Goal: Navigation & Orientation: Find specific page/section

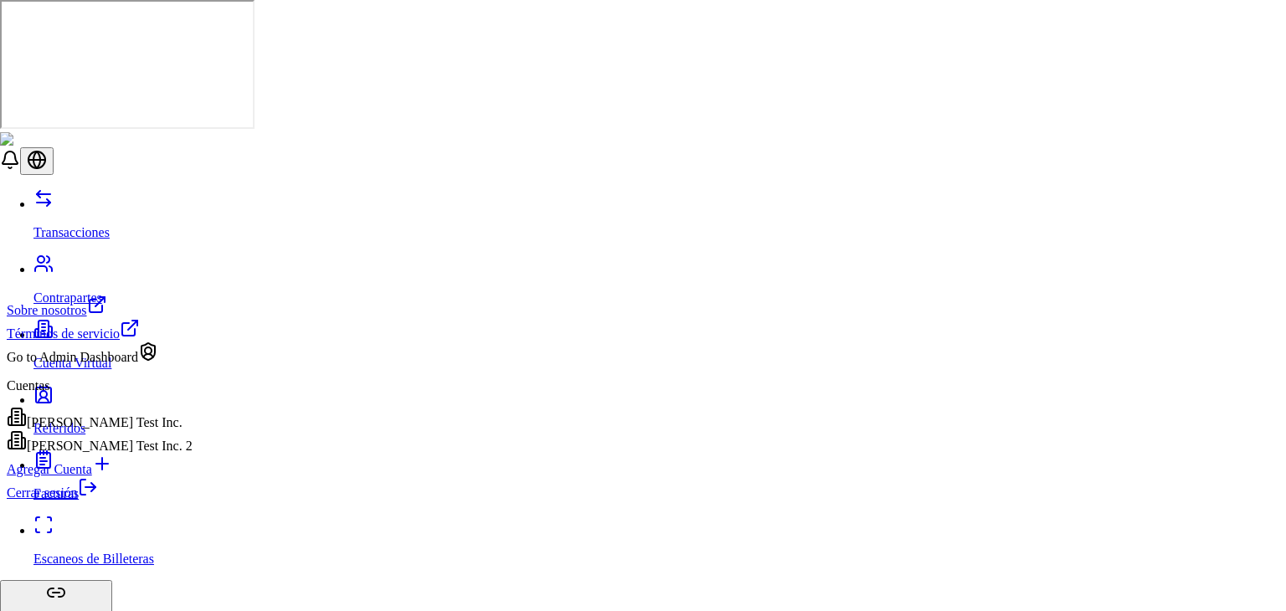
click at [148, 454] on div "[PERSON_NAME] Test Inc. 2" at bounding box center [100, 441] width 186 height 23
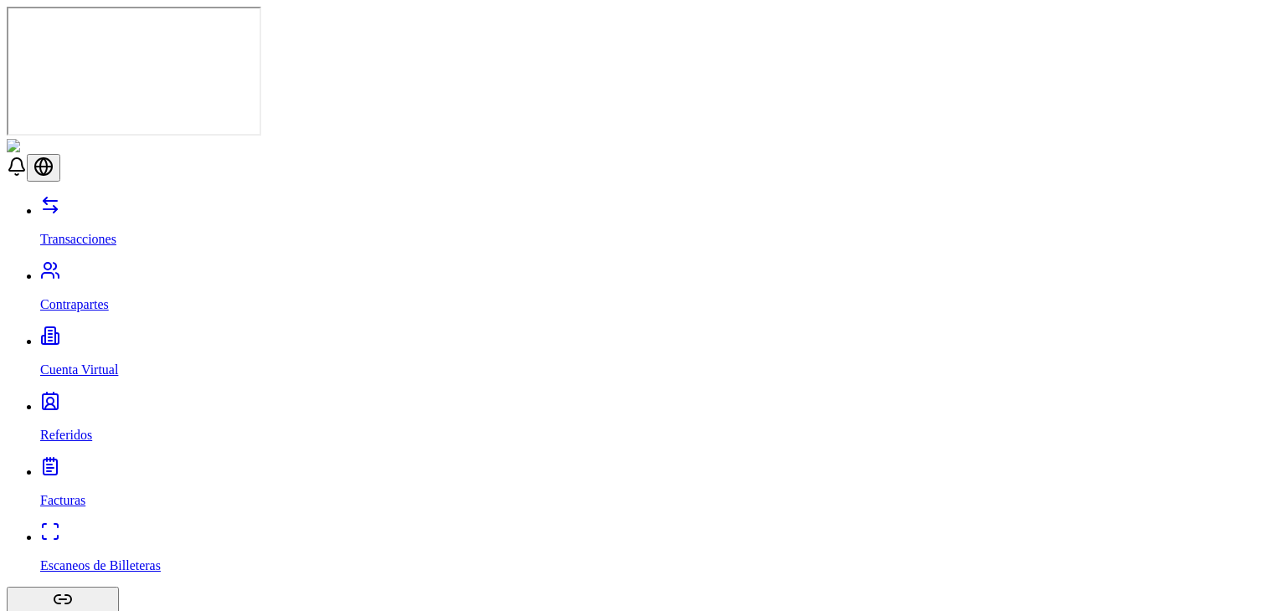
click at [100, 362] on p "Cuenta Virtual" at bounding box center [659, 369] width 1239 height 15
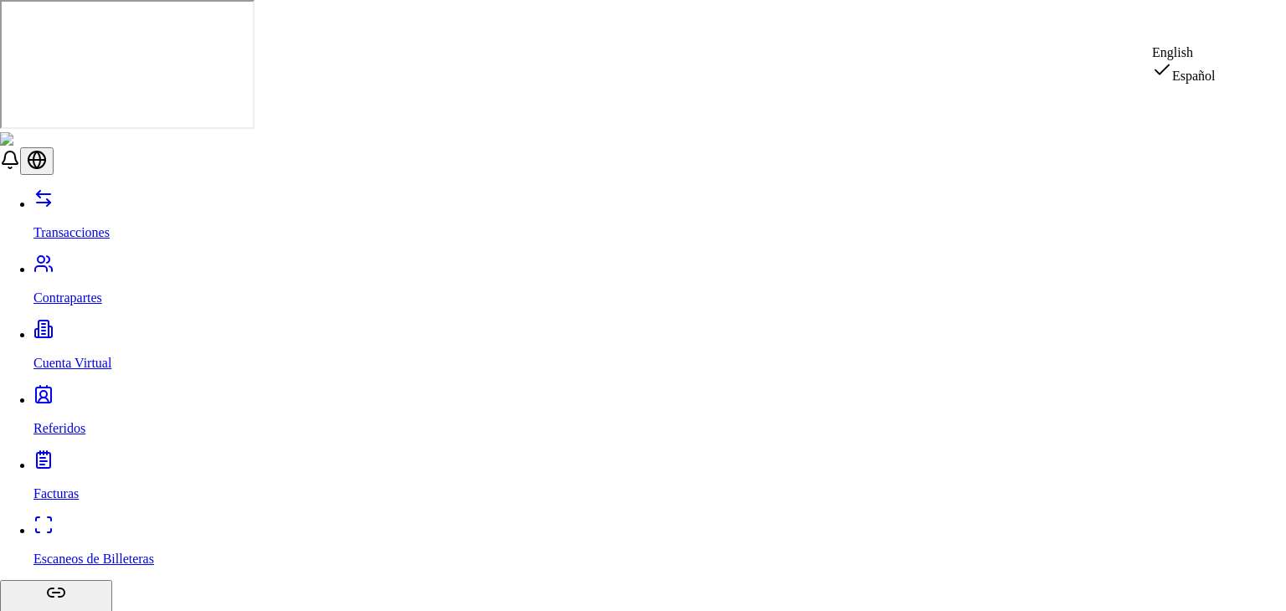
click at [1194, 60] on div "English" at bounding box center [1184, 52] width 64 height 15
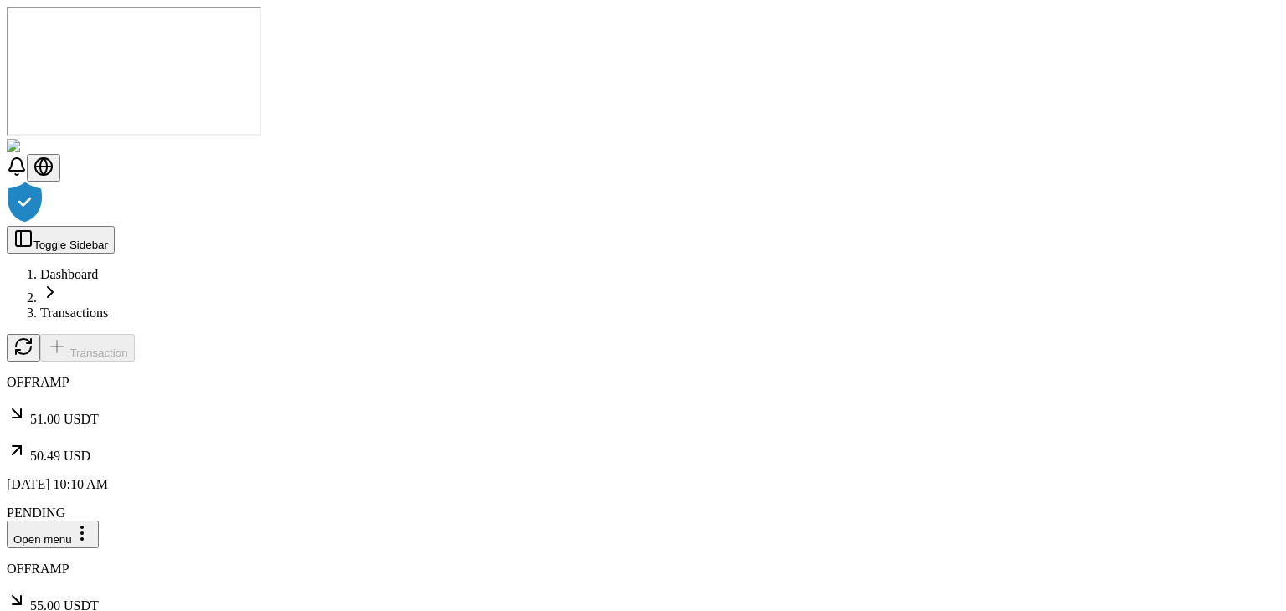
click at [867, 226] on div at bounding box center [643, 204] width 1272 height 44
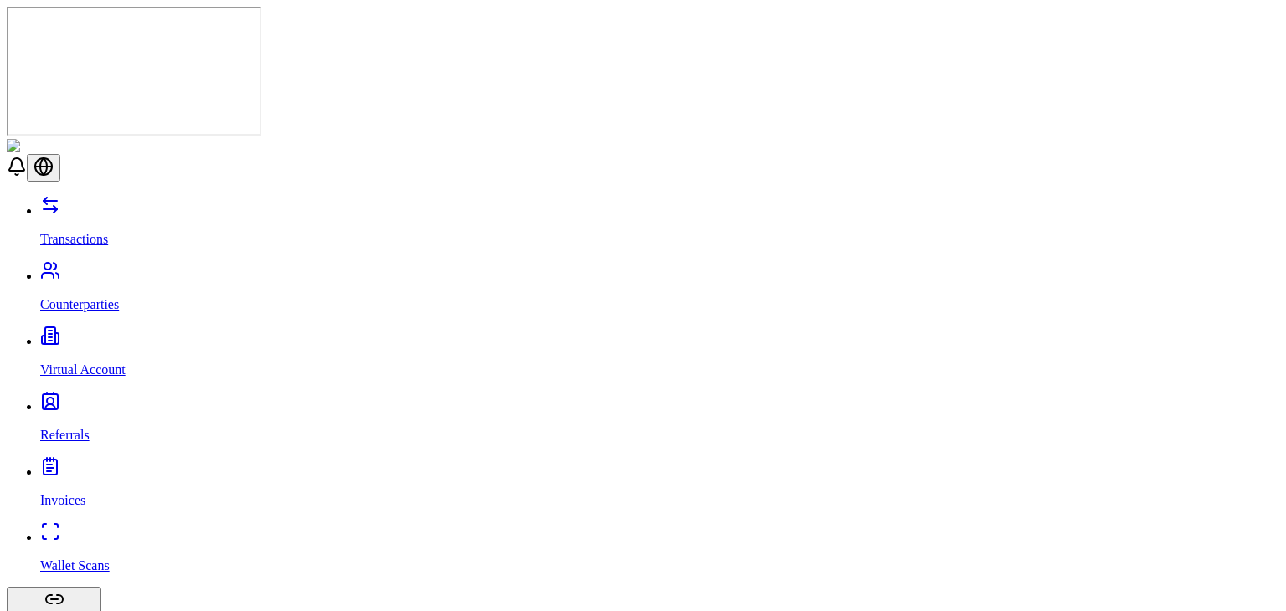
click at [120, 334] on link "Virtual Account" at bounding box center [659, 356] width 1239 height 44
click at [121, 334] on link "Virtual Account" at bounding box center [659, 356] width 1239 height 44
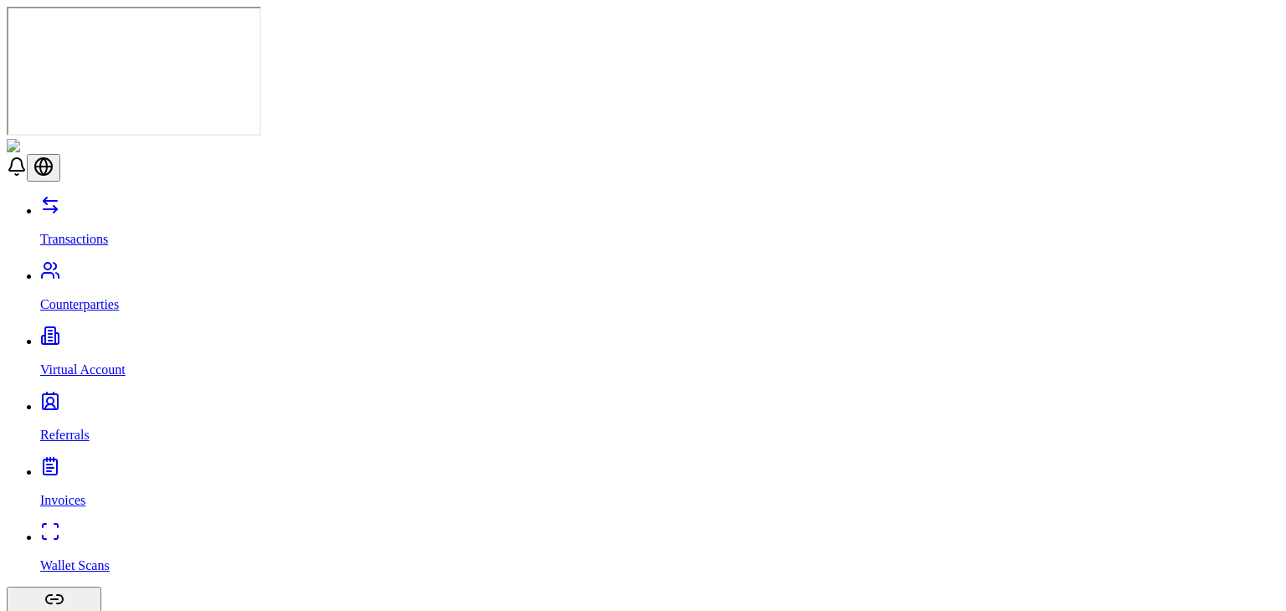
click at [121, 269] on link "Counterparties" at bounding box center [659, 291] width 1239 height 44
click at [94, 399] on link "Referrals" at bounding box center [659, 421] width 1239 height 44
click at [78, 399] on link "Referrals" at bounding box center [659, 421] width 1239 height 44
click at [75, 362] on p "Virtual Account" at bounding box center [659, 369] width 1239 height 15
click at [136, 334] on link "Virtual Account" at bounding box center [659, 356] width 1239 height 44
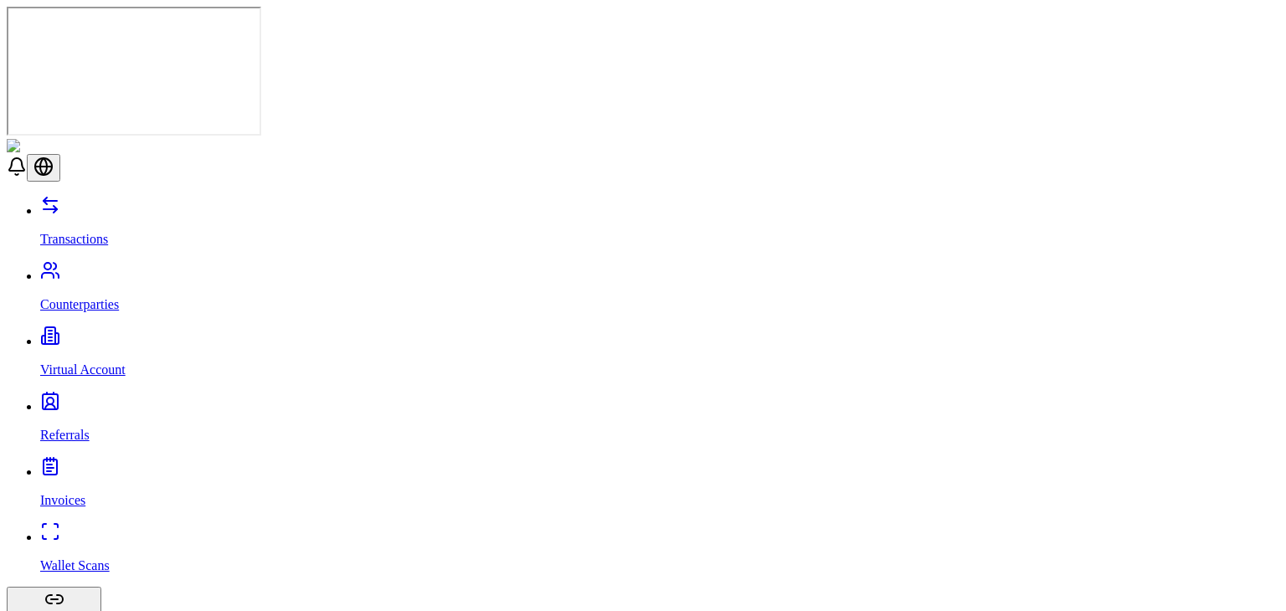
click at [136, 334] on link "Virtual Account" at bounding box center [659, 356] width 1239 height 44
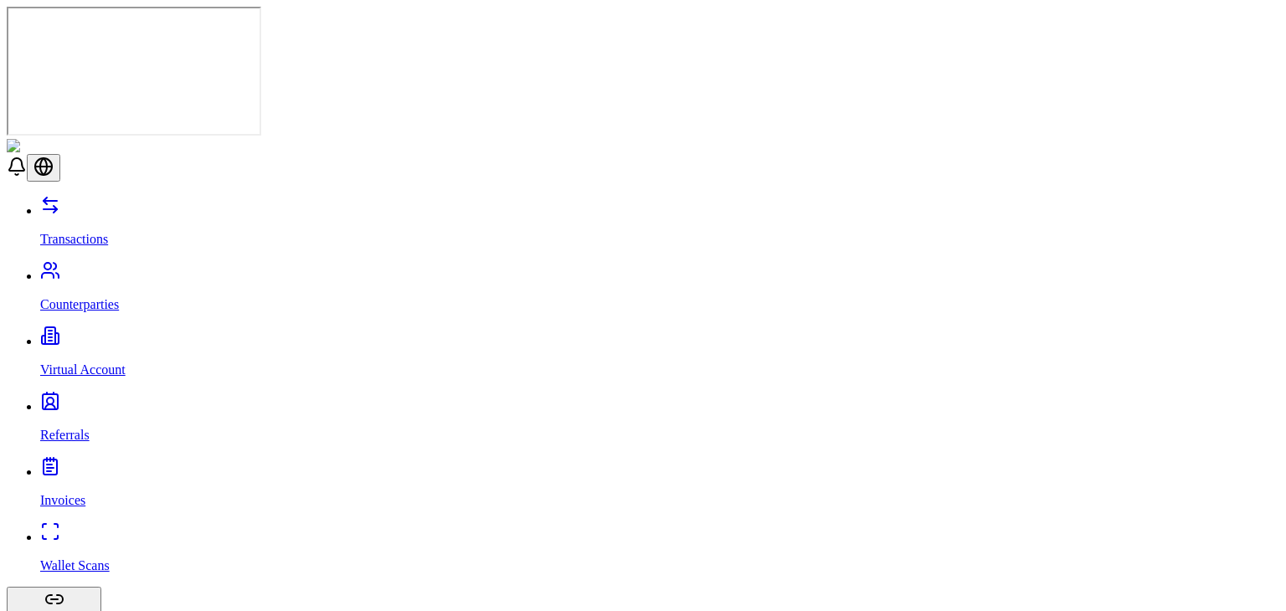
click at [136, 334] on link "Virtual Account" at bounding box center [659, 356] width 1239 height 44
click at [77, 465] on link "Invoices" at bounding box center [659, 487] width 1239 height 44
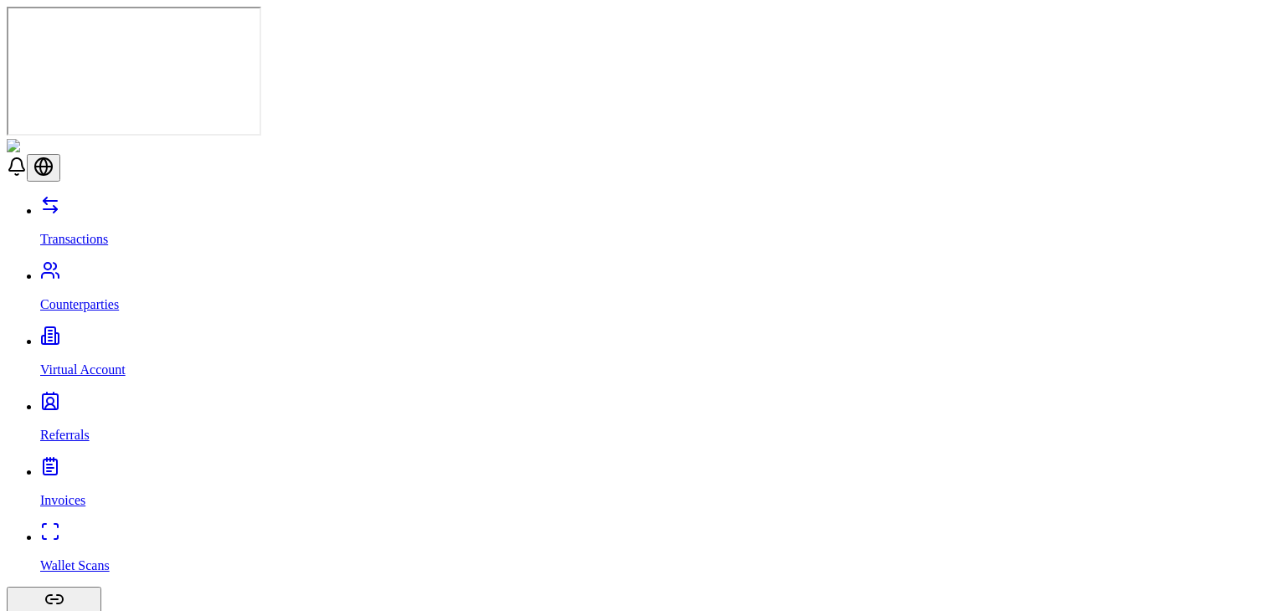
click at [86, 530] on link "Wallet Scans" at bounding box center [659, 552] width 1239 height 44
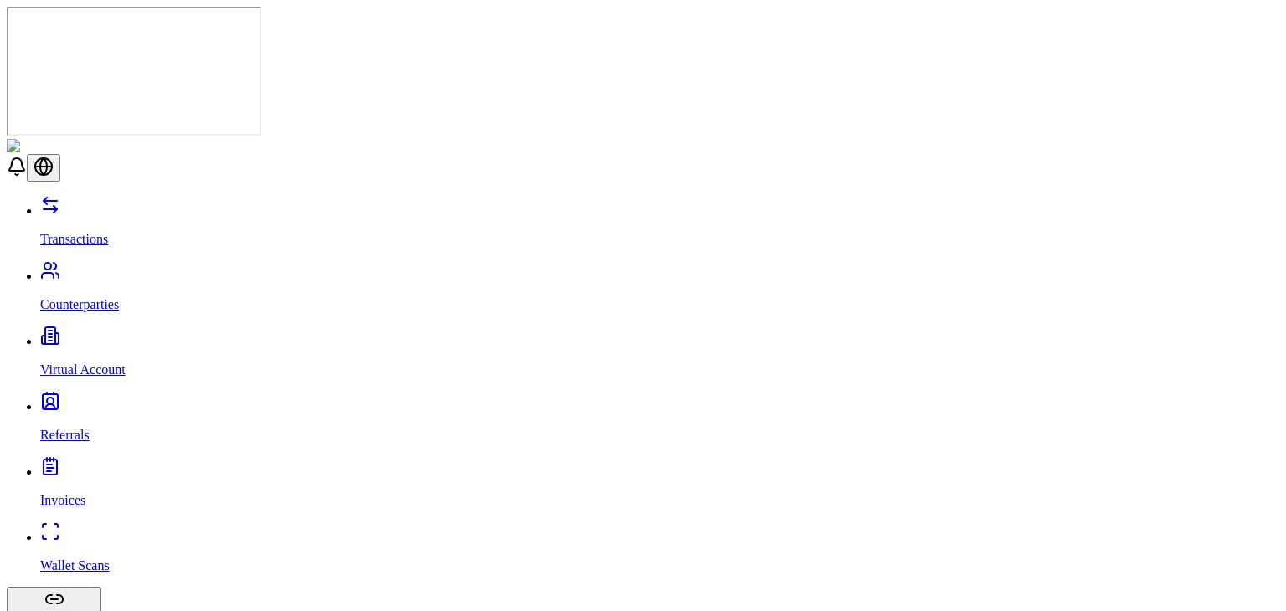
click at [87, 334] on link "Virtual Account" at bounding box center [659, 356] width 1239 height 44
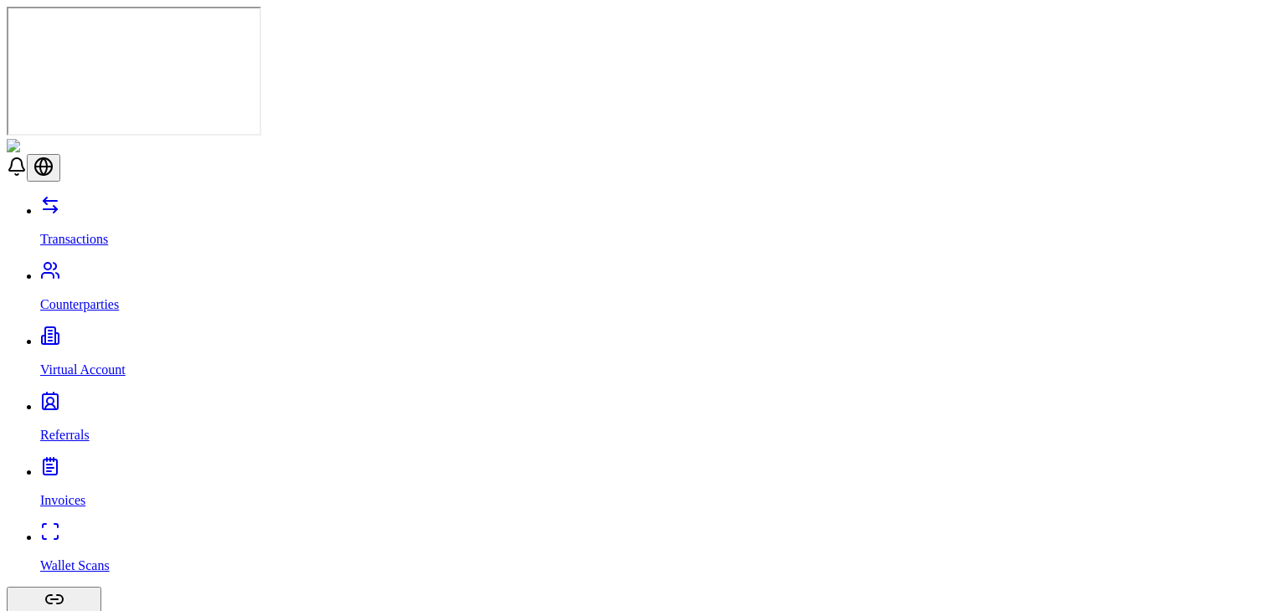
click at [87, 334] on link "Virtual Account" at bounding box center [659, 356] width 1239 height 44
click at [106, 297] on p "Counterparties" at bounding box center [659, 304] width 1239 height 15
click at [128, 203] on link "Transactions" at bounding box center [659, 225] width 1239 height 44
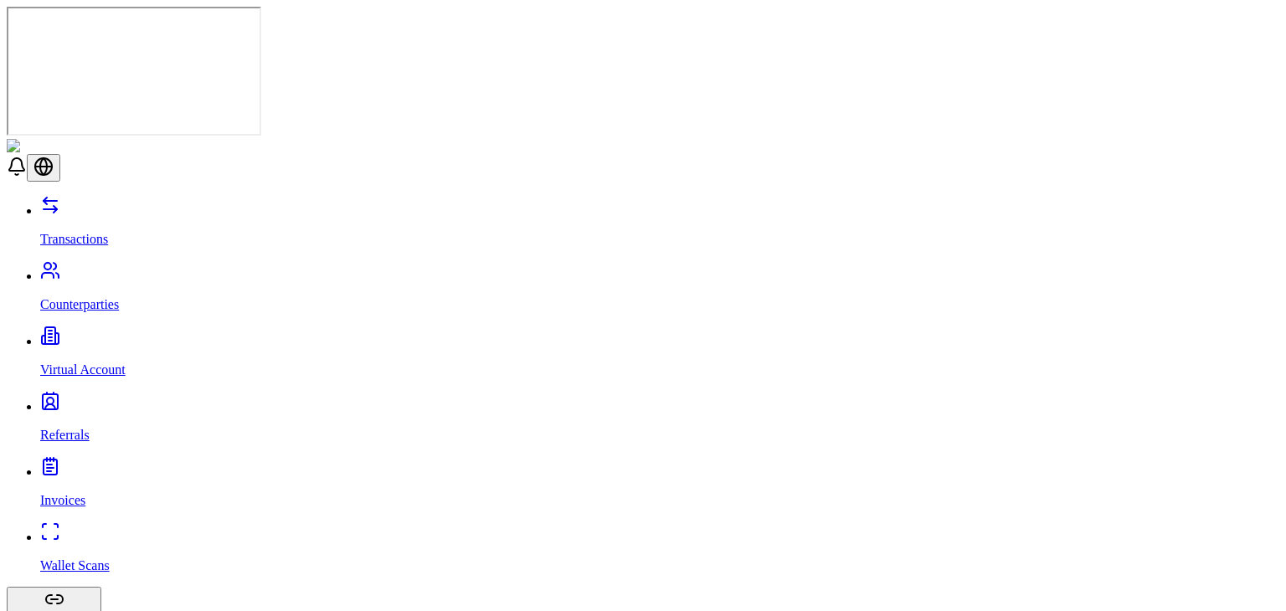
click at [84, 362] on p "Virtual Account" at bounding box center [659, 369] width 1239 height 15
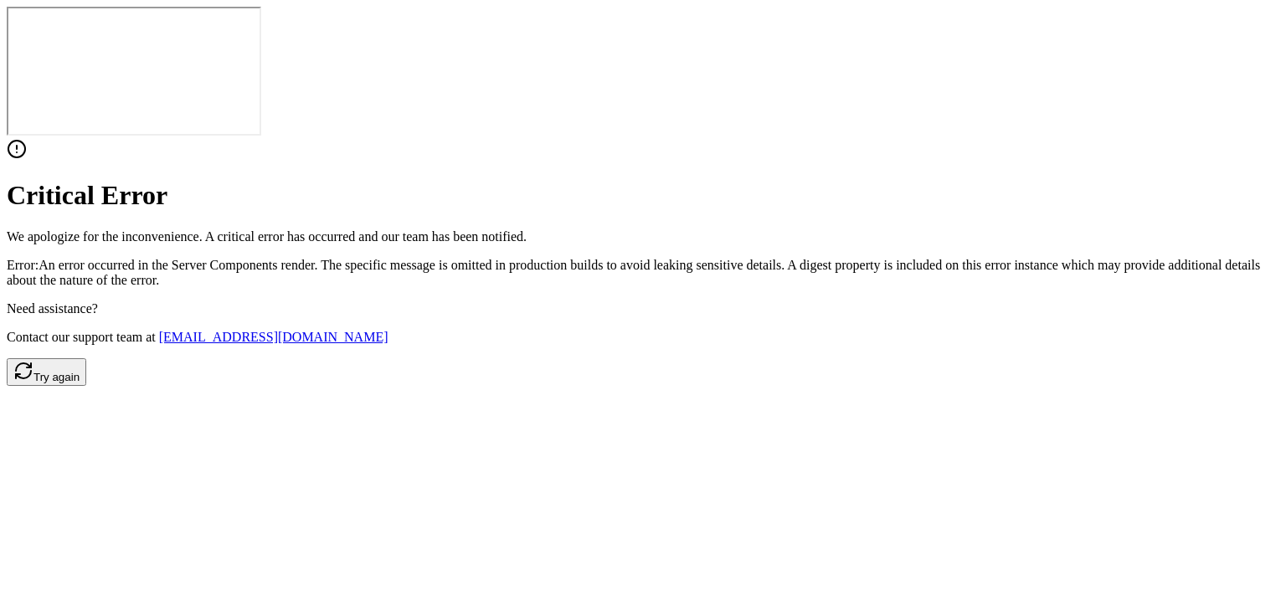
click at [84, 147] on div "Critical Error We apologize for the inconvenience. A critical error has occurre…" at bounding box center [643, 262] width 1272 height 247
click at [231, 182] on div "Critical Error We apologize for the inconvenience. A critical error has occurre…" at bounding box center [643, 262] width 1272 height 247
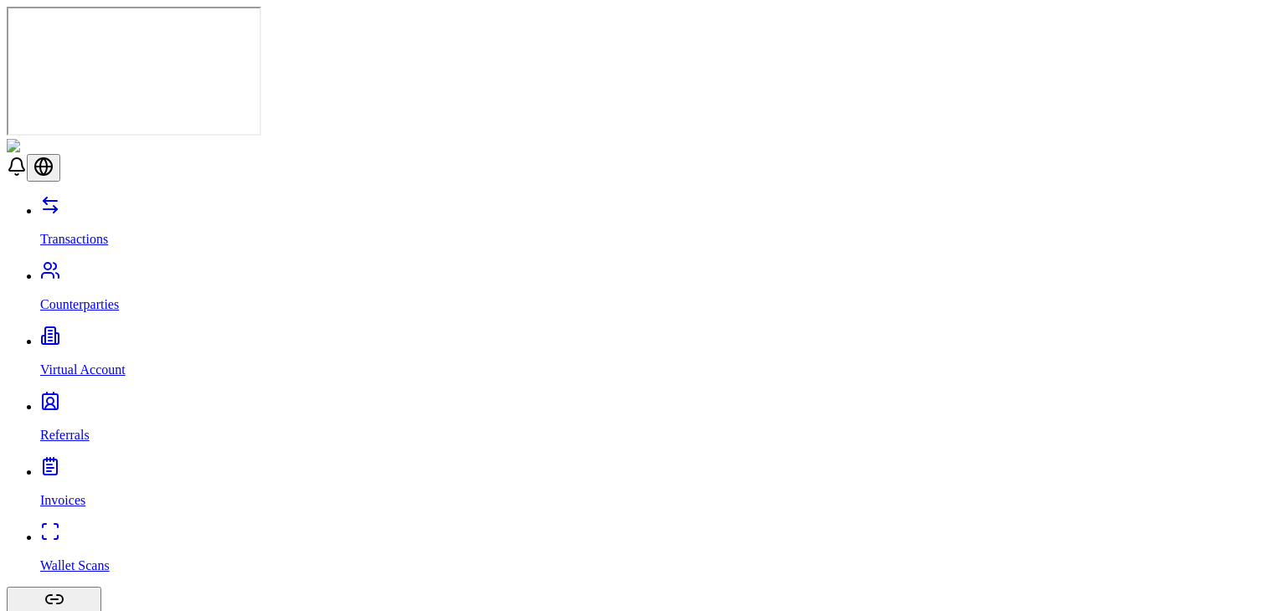
click at [91, 362] on p "Virtual Account" at bounding box center [659, 369] width 1239 height 15
click at [114, 334] on link "Virtual Account" at bounding box center [659, 356] width 1239 height 44
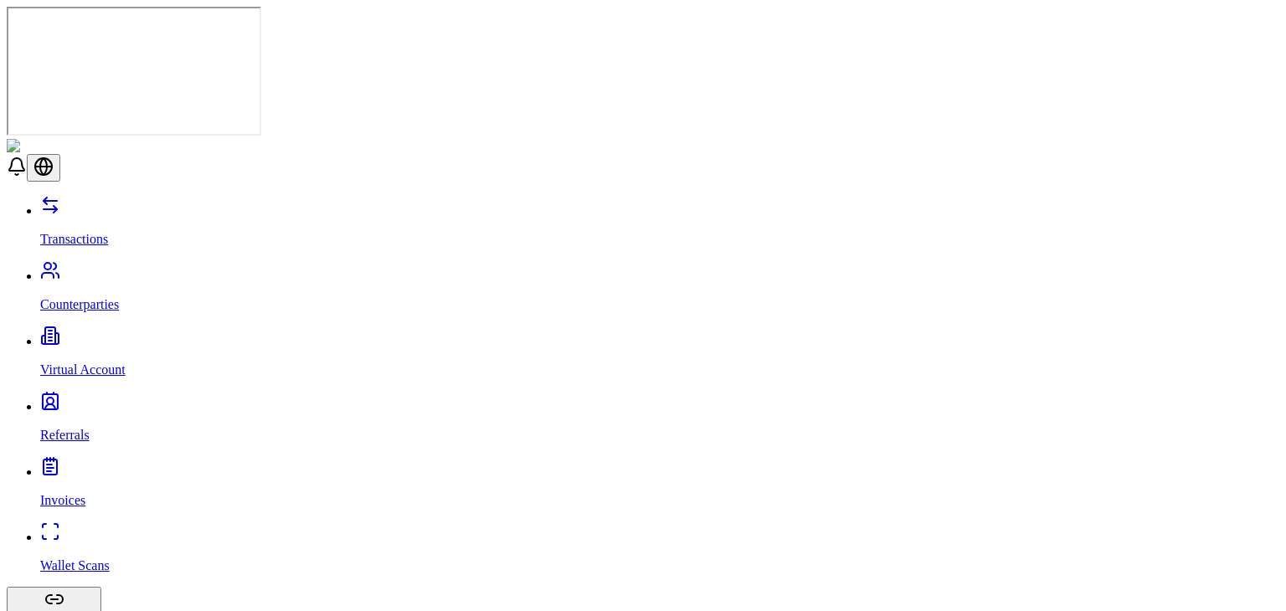
click at [114, 334] on link "Virtual Account" at bounding box center [659, 356] width 1239 height 44
click at [127, 269] on link "Counterparties" at bounding box center [659, 291] width 1239 height 44
click at [101, 399] on link "Referrals" at bounding box center [659, 421] width 1239 height 44
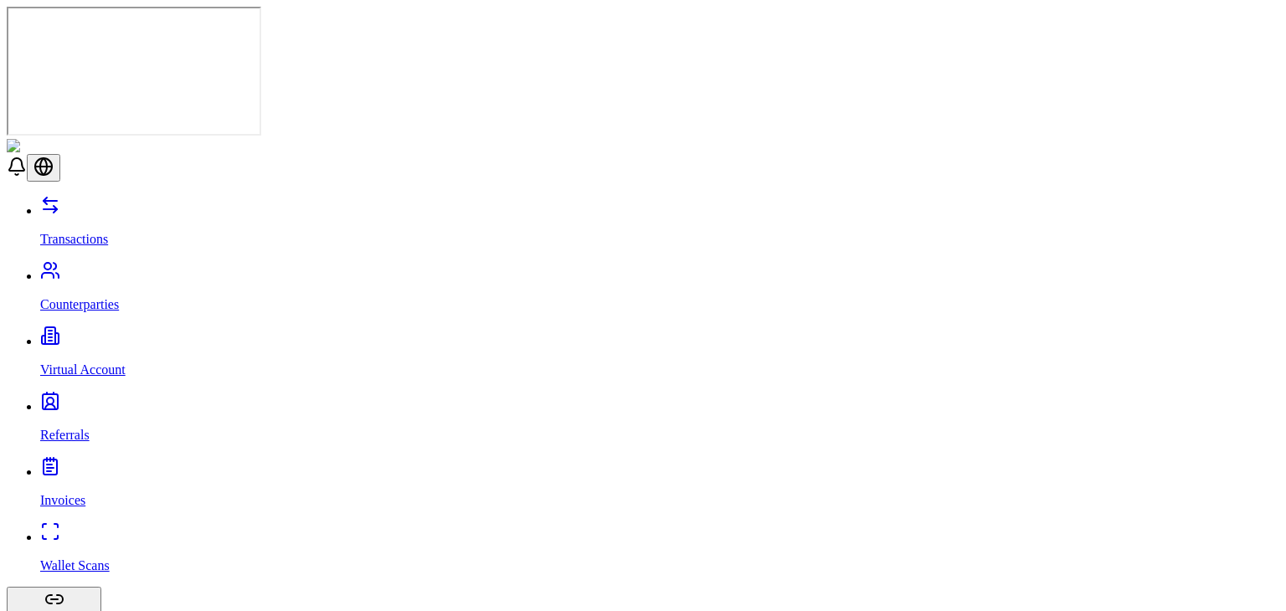
click at [107, 399] on link "Referrals" at bounding box center [659, 421] width 1239 height 44
click at [100, 334] on link "Virtual Account" at bounding box center [659, 356] width 1239 height 44
click at [77, 465] on link "Invoices" at bounding box center [659, 487] width 1239 height 44
click at [99, 297] on p "Counterparties" at bounding box center [659, 304] width 1239 height 15
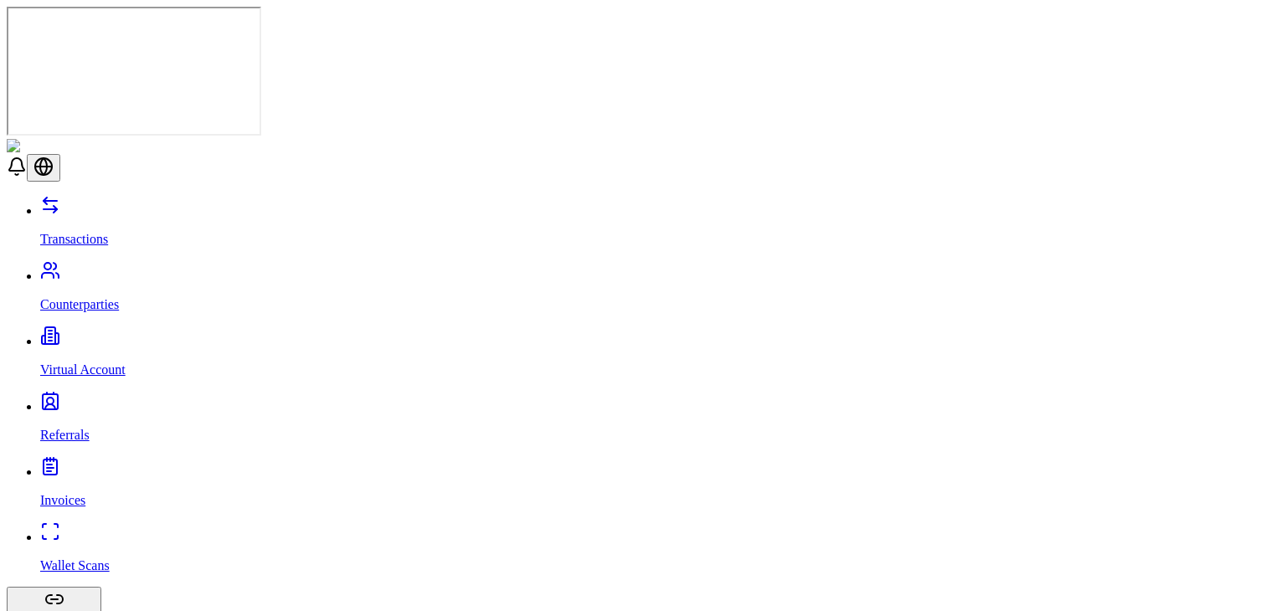
click at [160, 203] on link "Transactions" at bounding box center [659, 225] width 1239 height 44
click at [122, 334] on link "Virtual Account" at bounding box center [659, 356] width 1239 height 44
click at [134, 399] on link "Referrals" at bounding box center [659, 421] width 1239 height 44
click at [108, 465] on link "Invoices" at bounding box center [659, 487] width 1239 height 44
click at [87, 558] on p "Wallet Scans" at bounding box center [659, 565] width 1239 height 15
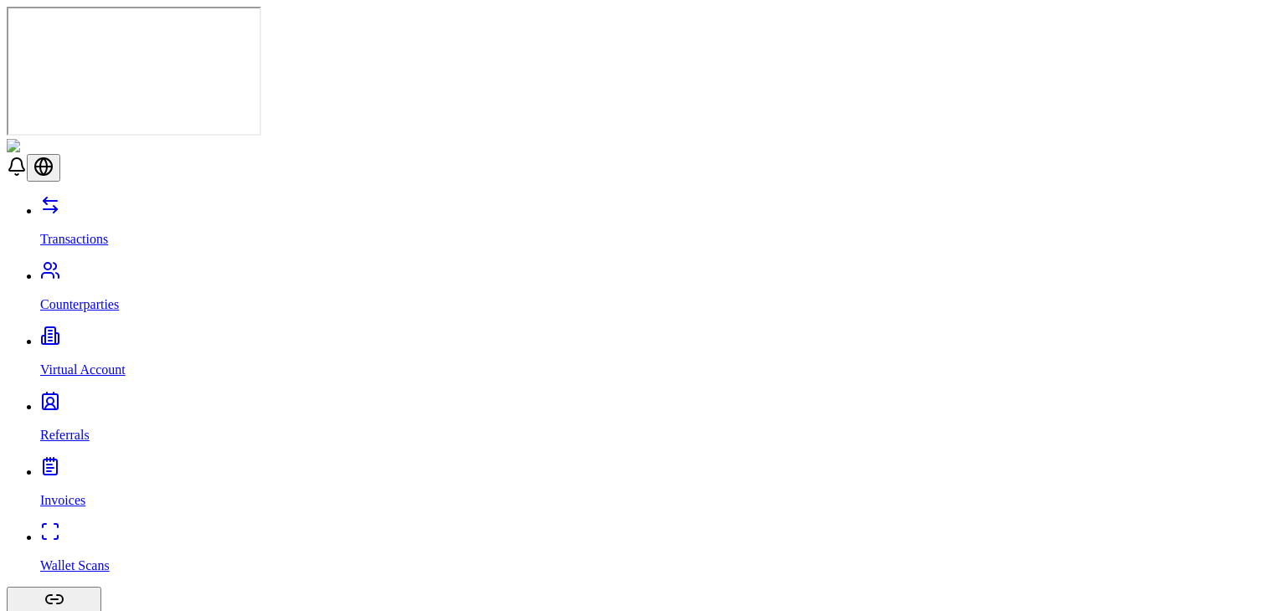
click at [97, 269] on link "Counterparties" at bounding box center [659, 291] width 1239 height 44
click at [91, 362] on p "Virtual Account" at bounding box center [659, 369] width 1239 height 15
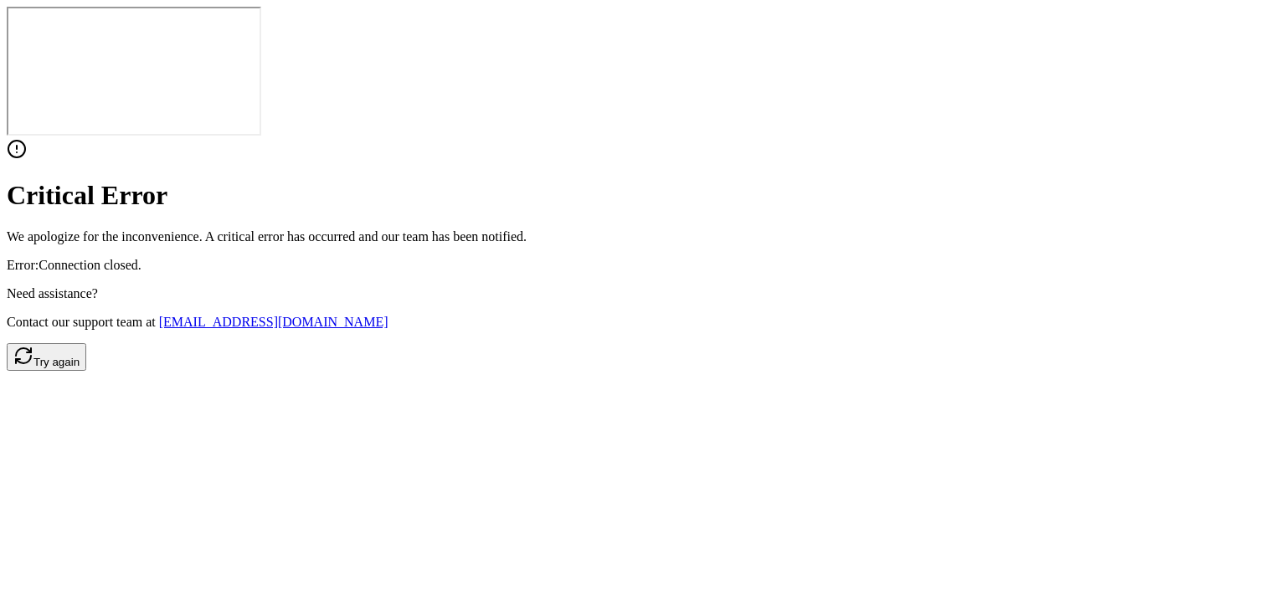
click at [899, 290] on div "Critical Error We apologize for the inconvenience. A critical error has occurre…" at bounding box center [643, 255] width 1272 height 232
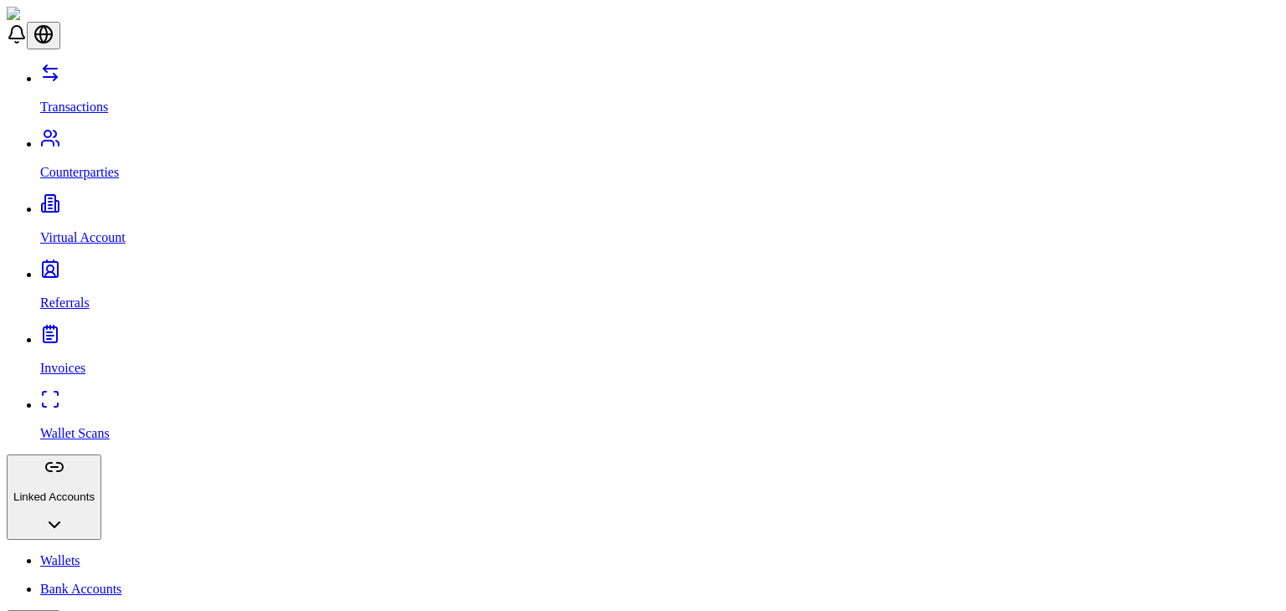
click at [86, 88] on link "Transactions" at bounding box center [659, 93] width 1239 height 44
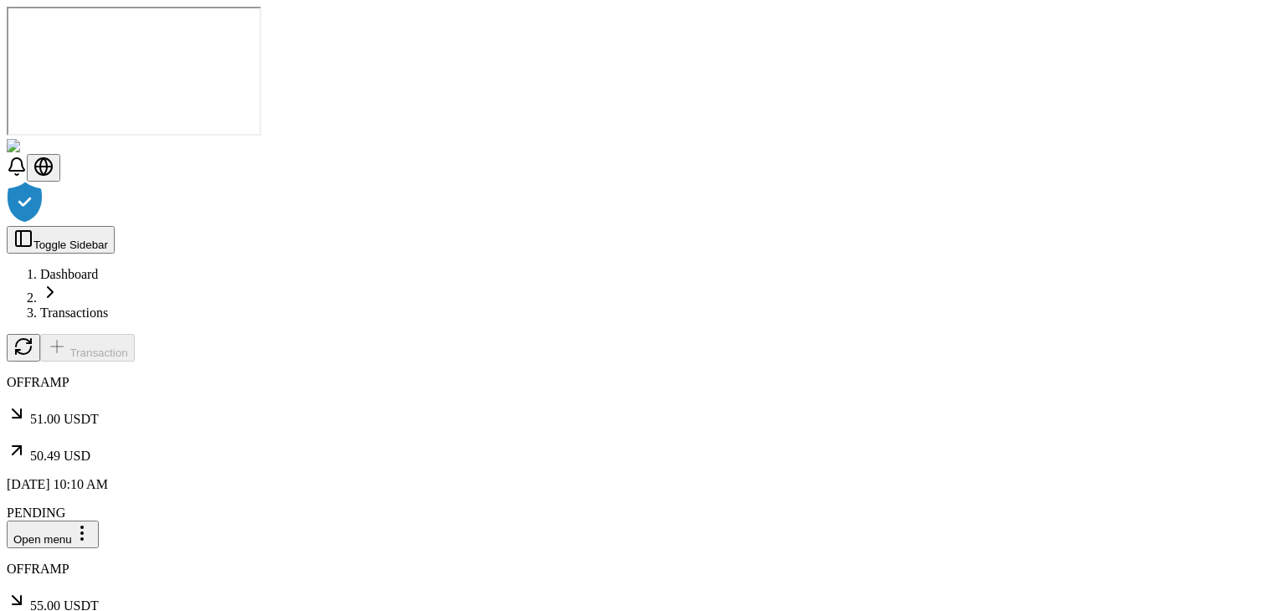
click at [913, 226] on div at bounding box center [643, 204] width 1272 height 44
